Goal: Ask a question

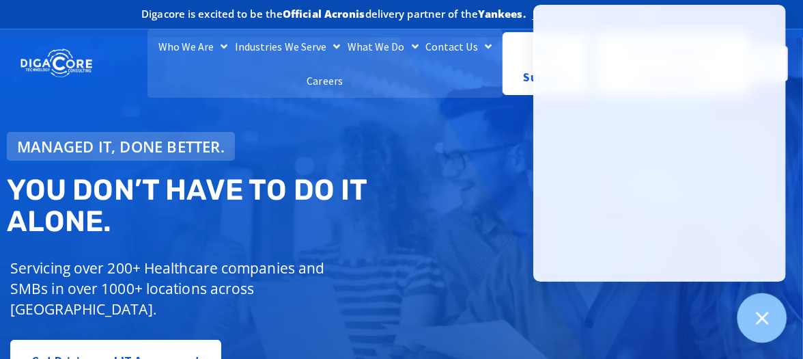
click at [784, 317] on div at bounding box center [763, 318] width 50 height 50
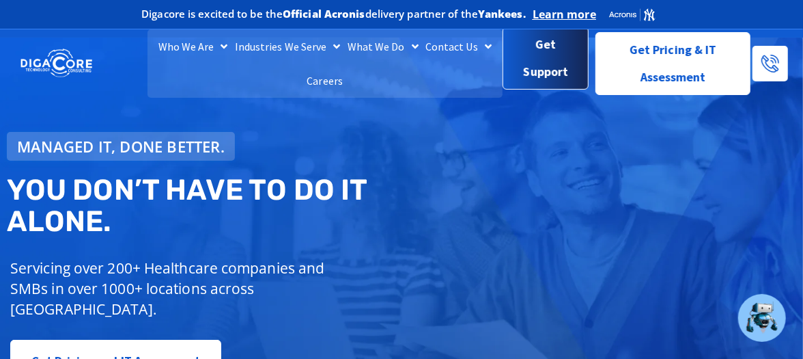
click at [538, 62] on span "Get Support" at bounding box center [546, 58] width 64 height 55
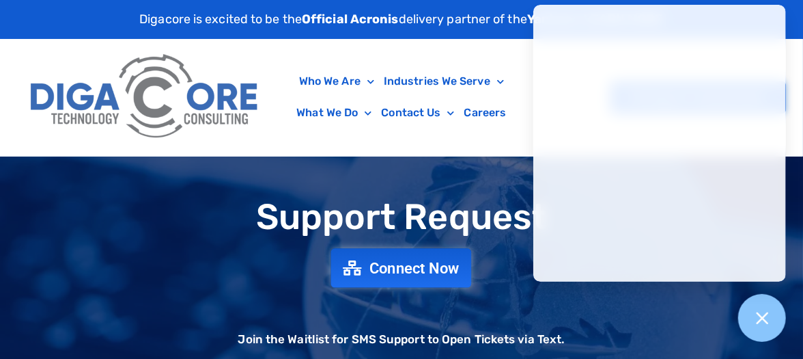
click at [395, 273] on span "Connect Now" at bounding box center [415, 267] width 90 height 15
